Goal: Navigation & Orientation: Find specific page/section

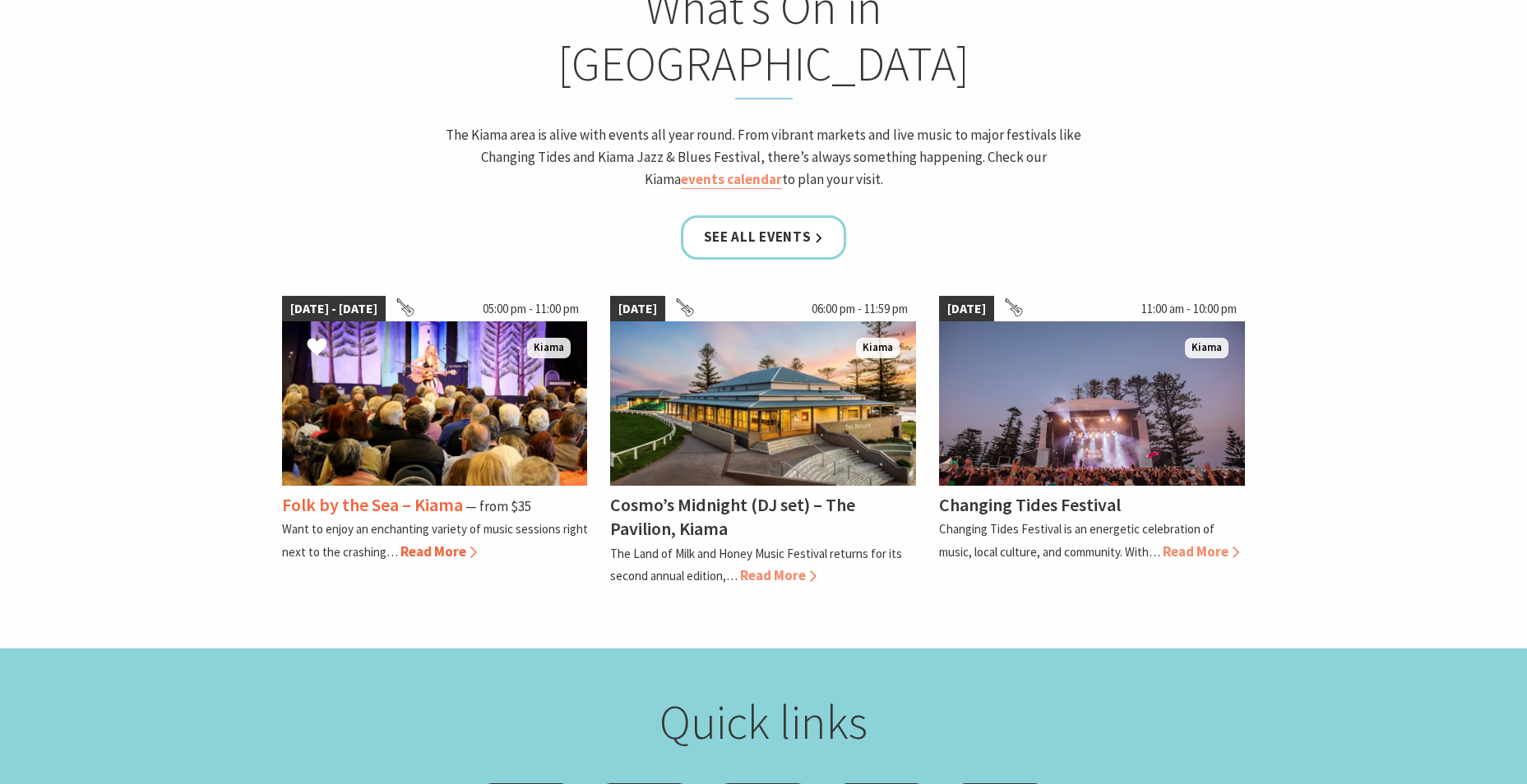
scroll to position [1562, 0]
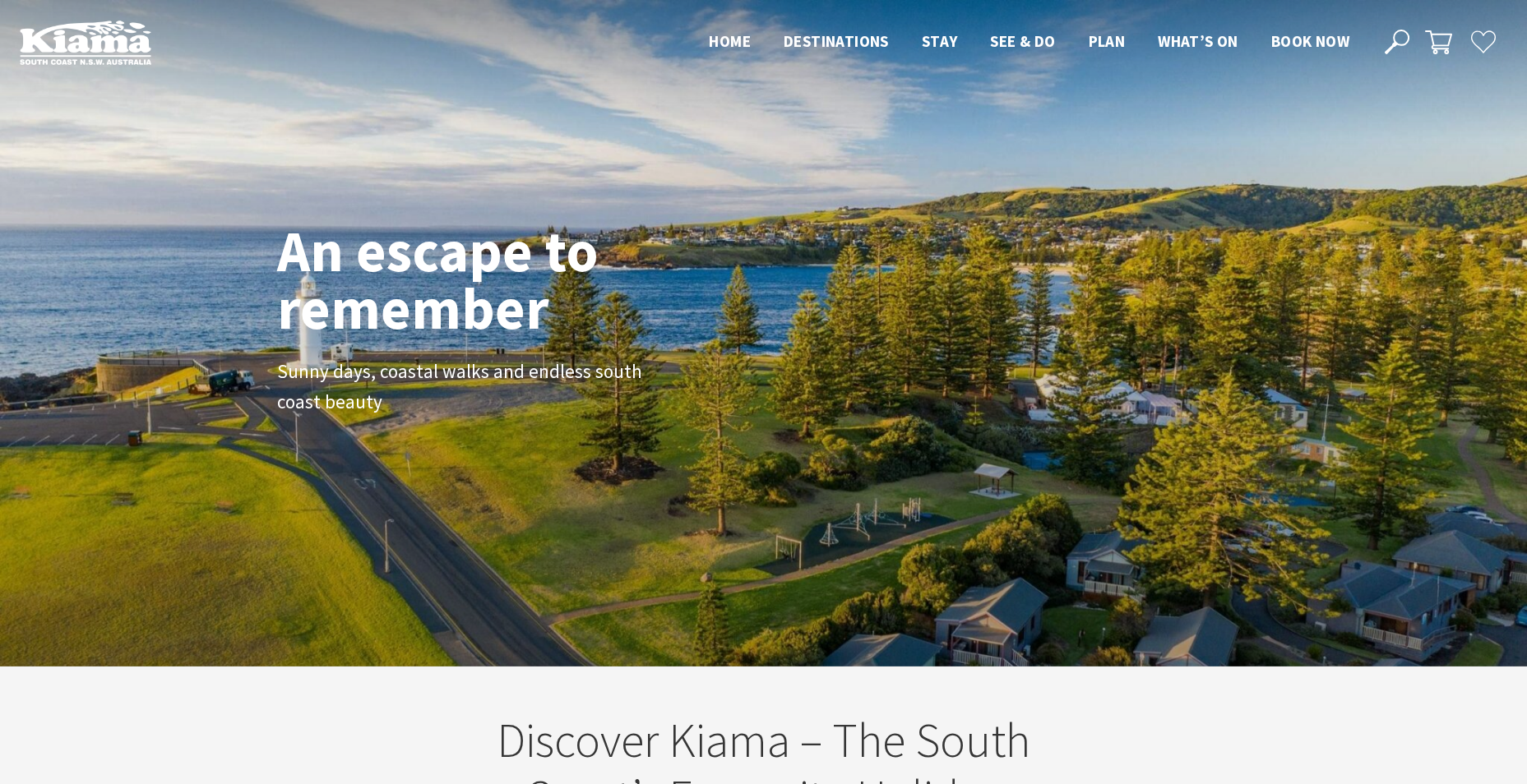
click at [882, 273] on div "An escape to remember Sunny days, coastal walks and endless south coast beauty" at bounding box center [764, 333] width 987 height 235
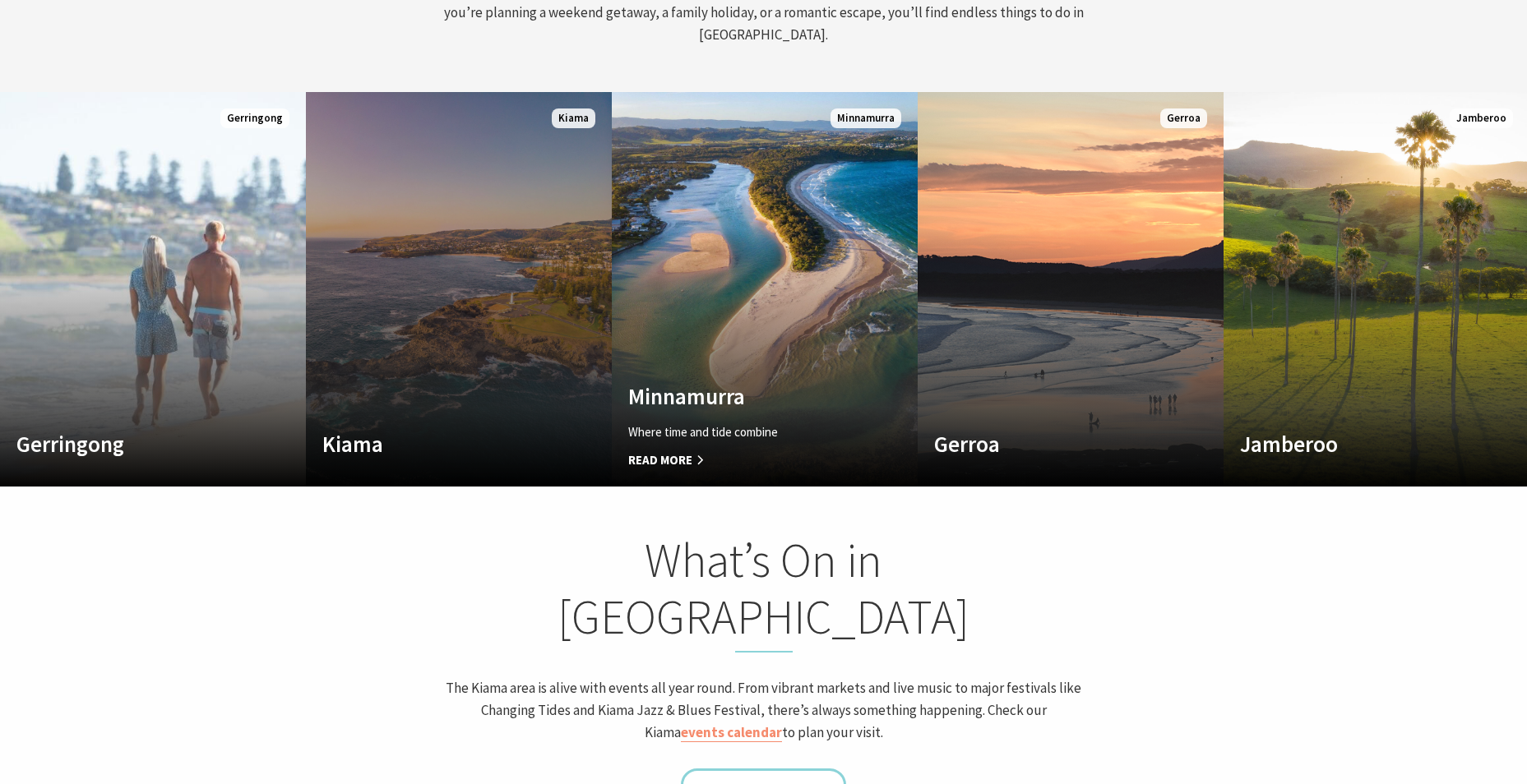
scroll to position [987, 0]
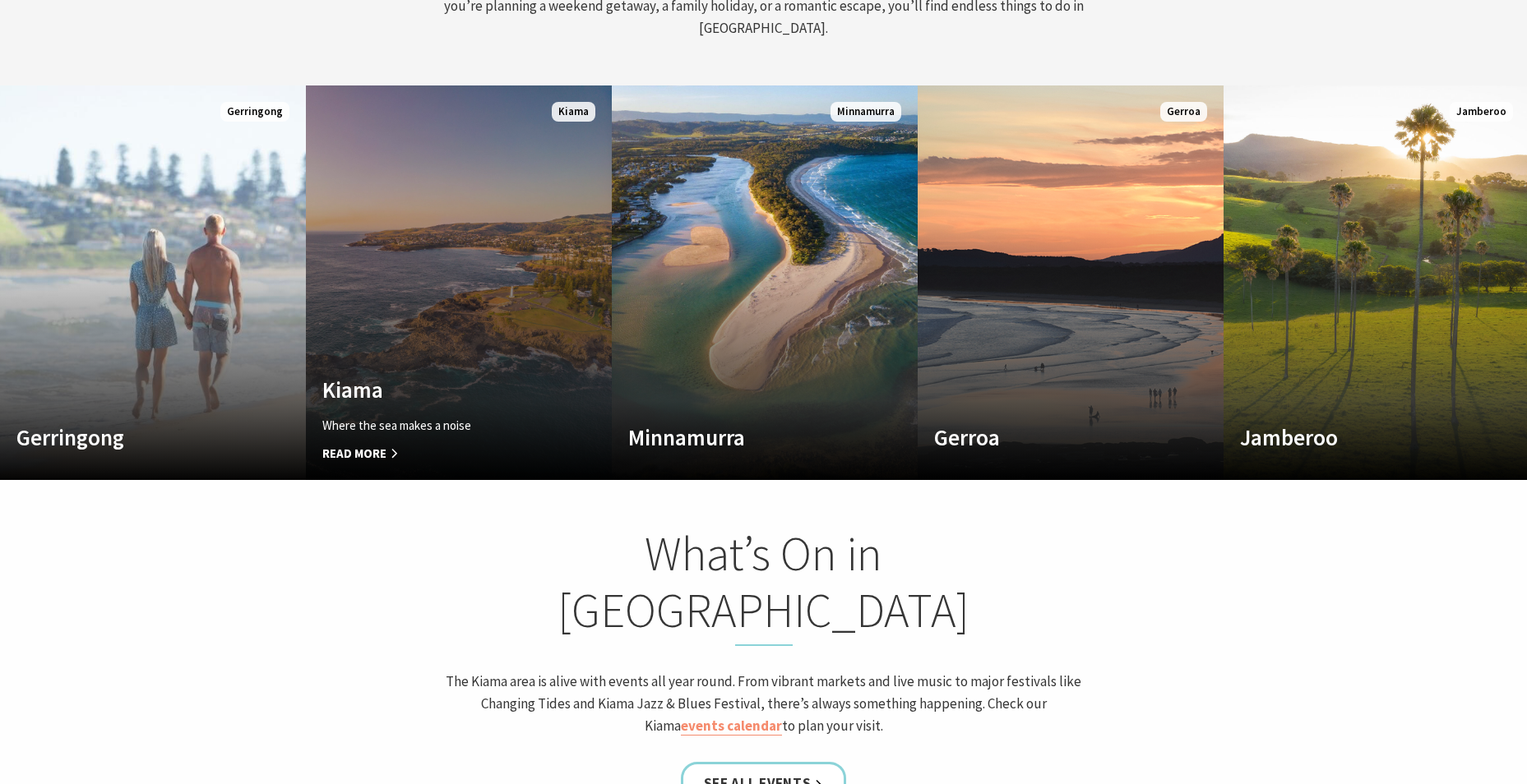
click at [553, 281] on link "Custom Image Used Kiama Where the sea makes a noise Read More Kiama" at bounding box center [459, 283] width 306 height 394
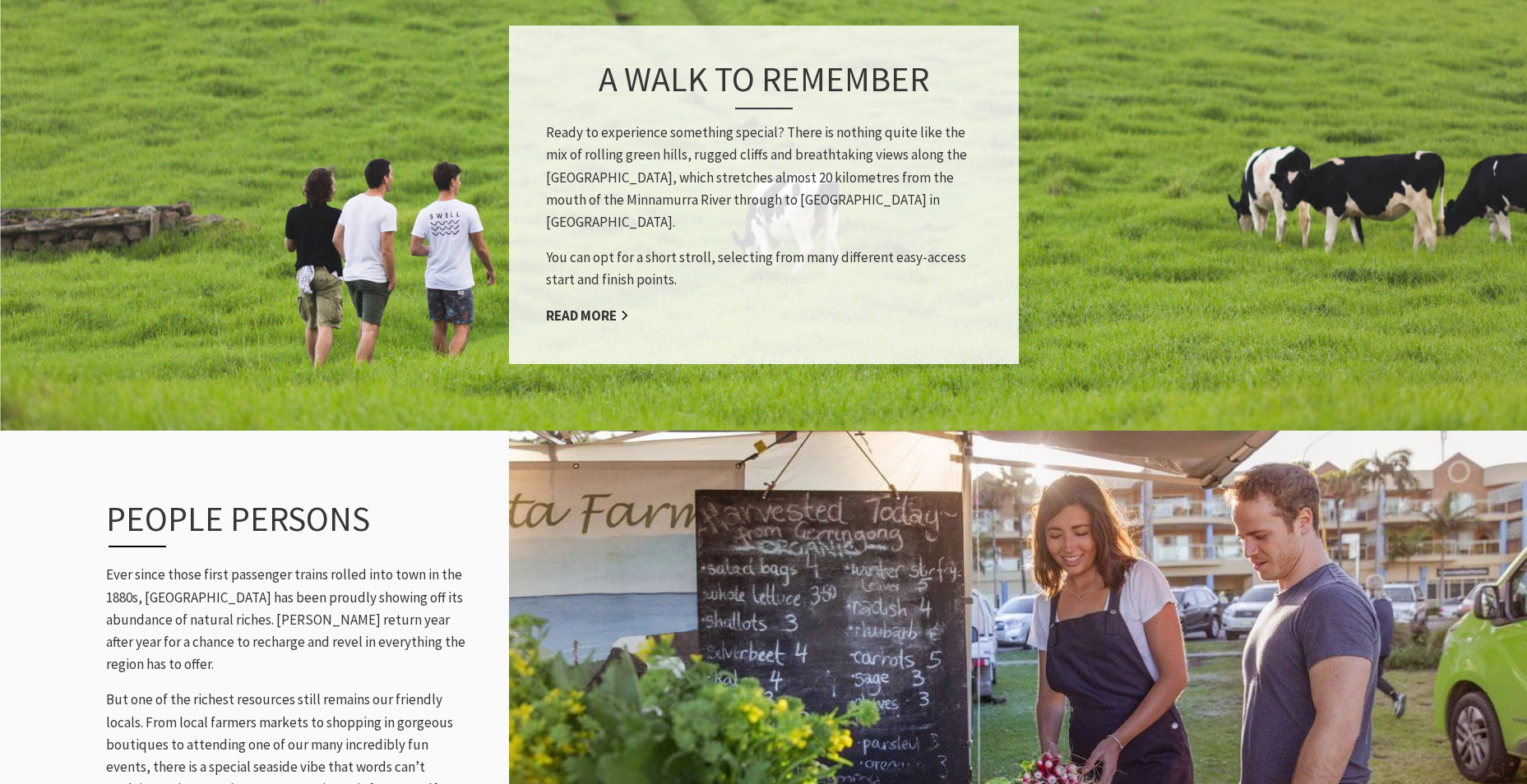
scroll to position [1562, 0]
